Goal: Information Seeking & Learning: Learn about a topic

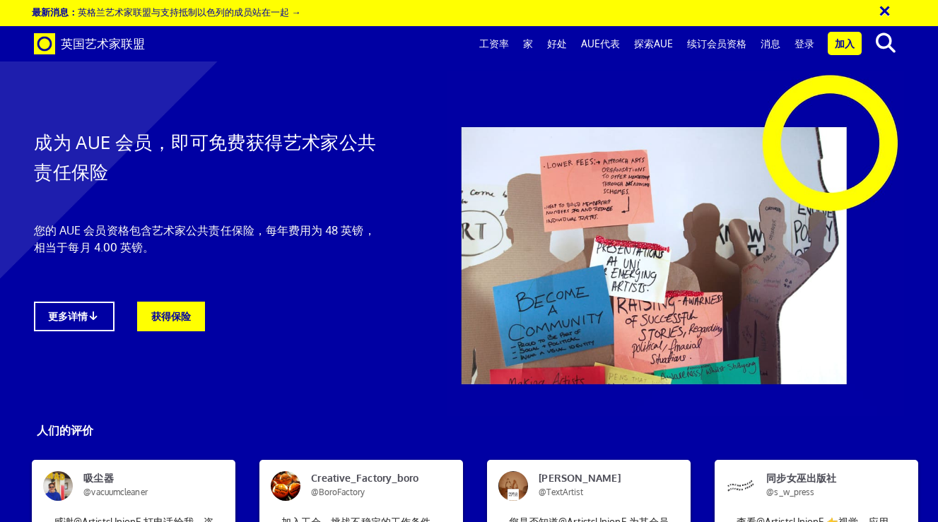
scroll to position [2572, 0]
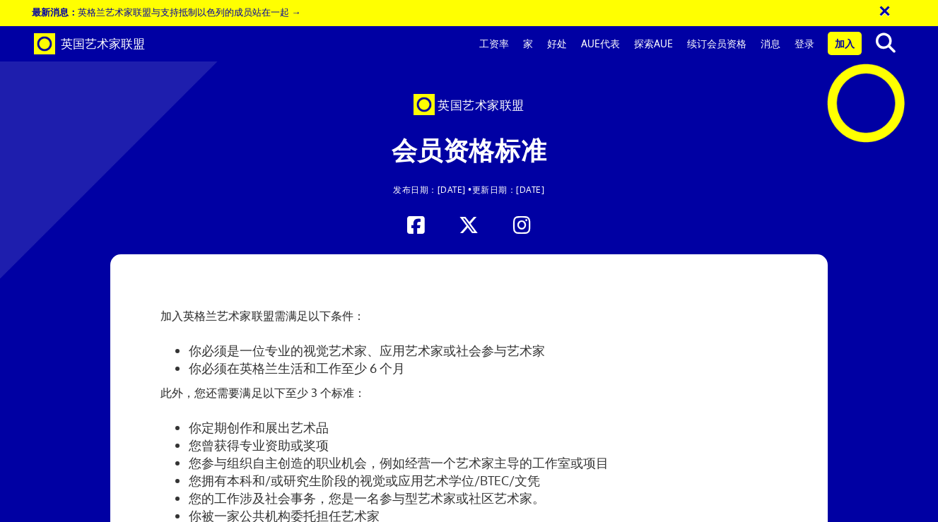
scroll to position [0, 4]
click at [556, 40] on font "好处" at bounding box center [557, 43] width 20 height 12
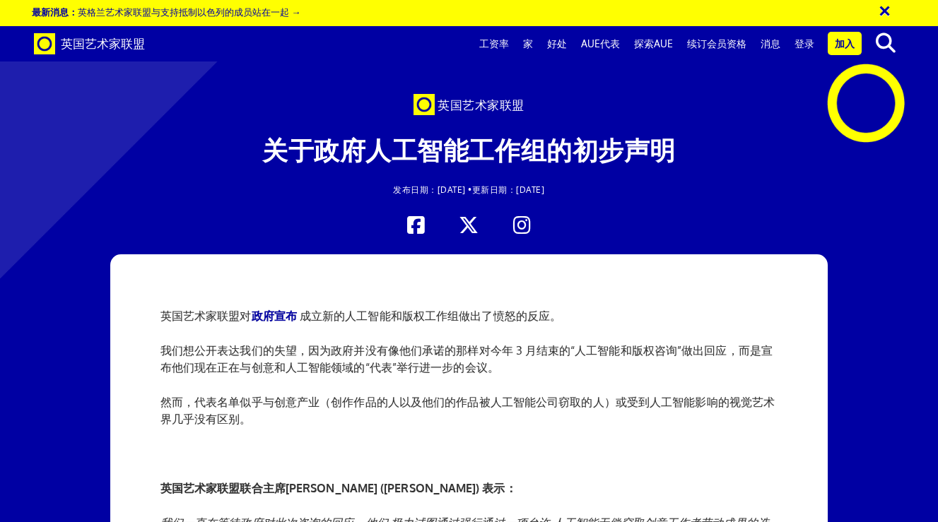
scroll to position [226, 0]
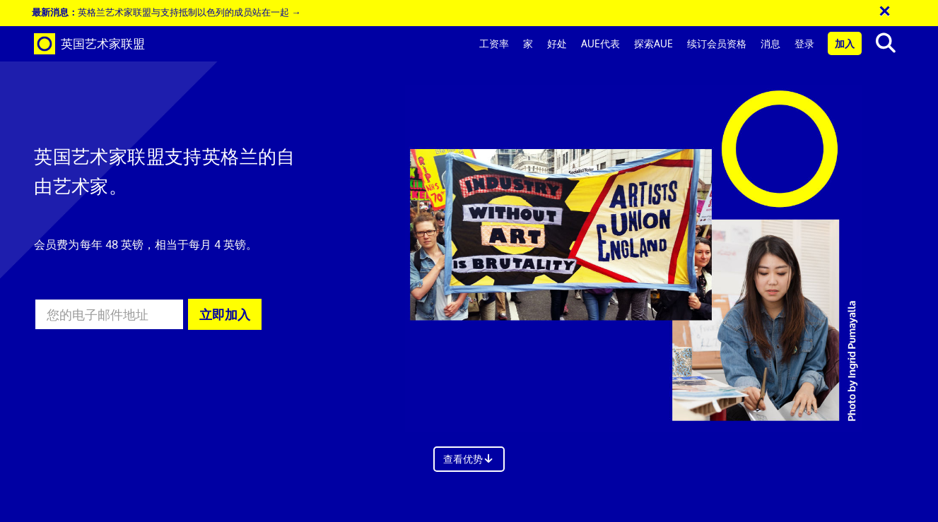
scroll to position [781, 0]
click at [529, 44] on font "家" at bounding box center [528, 43] width 10 height 12
click at [655, 46] on font "探索AUE" at bounding box center [653, 43] width 39 height 12
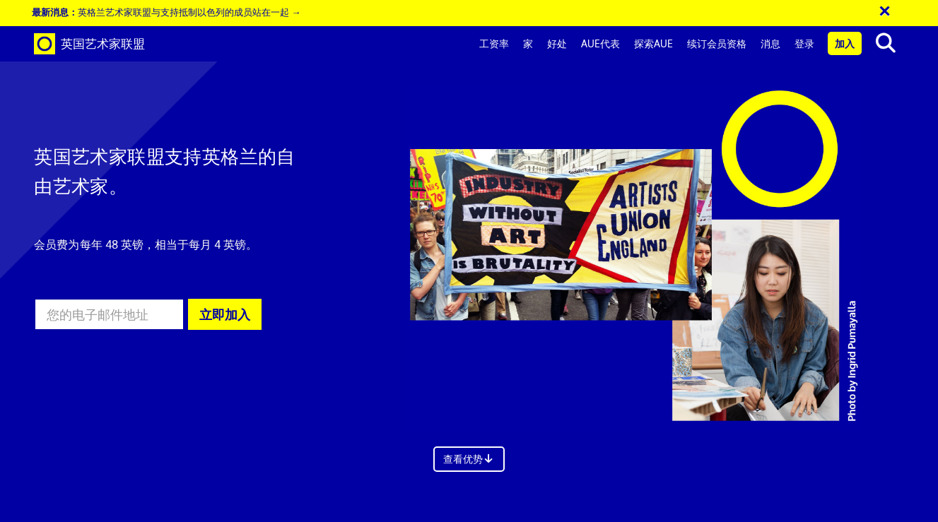
scroll to position [2303, 0]
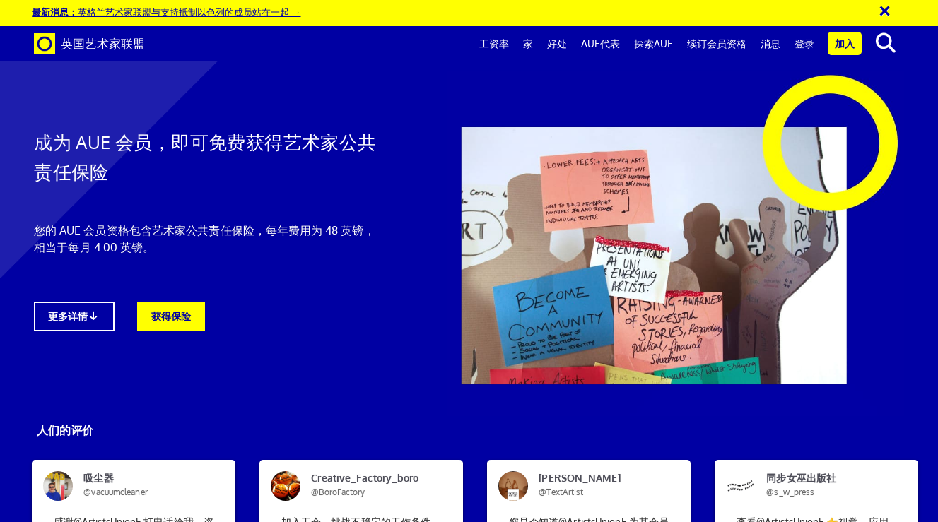
scroll to position [1765, 0]
